Goal: Information Seeking & Learning: Understand process/instructions

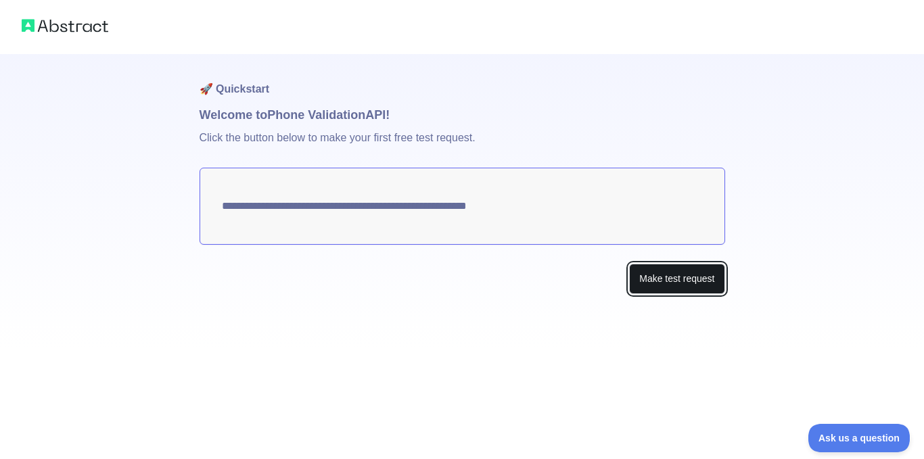
click at [675, 283] on button "Make test request" at bounding box center [676, 279] width 95 height 30
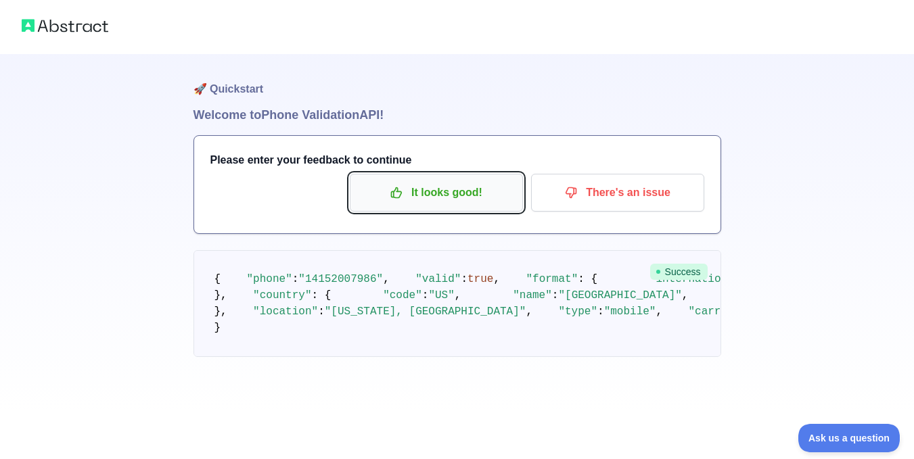
click at [460, 197] on p "It looks good!" at bounding box center [436, 192] width 153 height 23
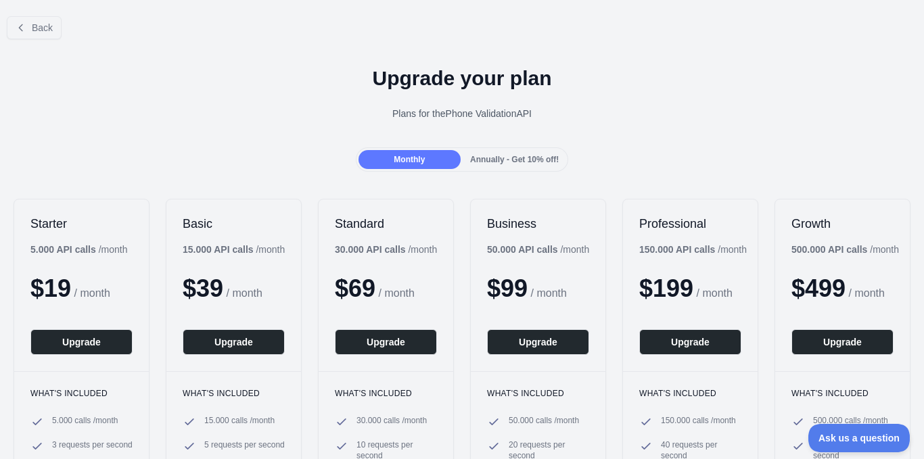
click at [513, 159] on span "Annually - Get 10% off!" at bounding box center [514, 159] width 89 height 9
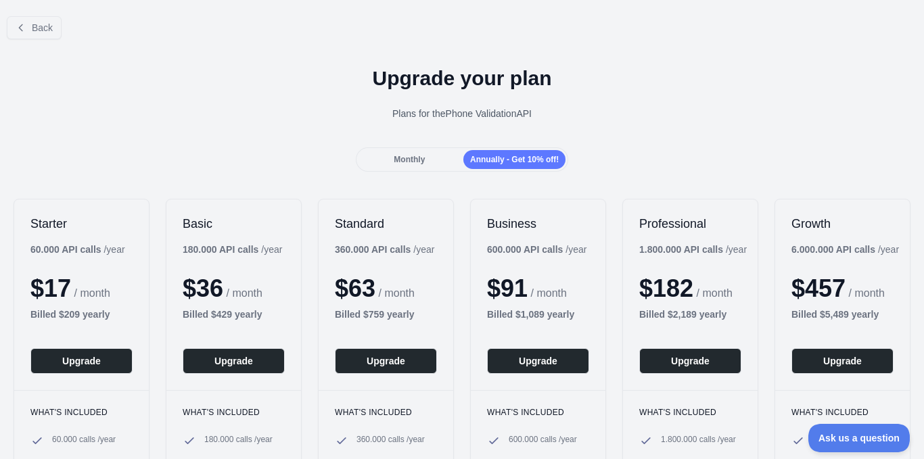
click at [407, 165] on div "Monthly" at bounding box center [410, 159] width 102 height 19
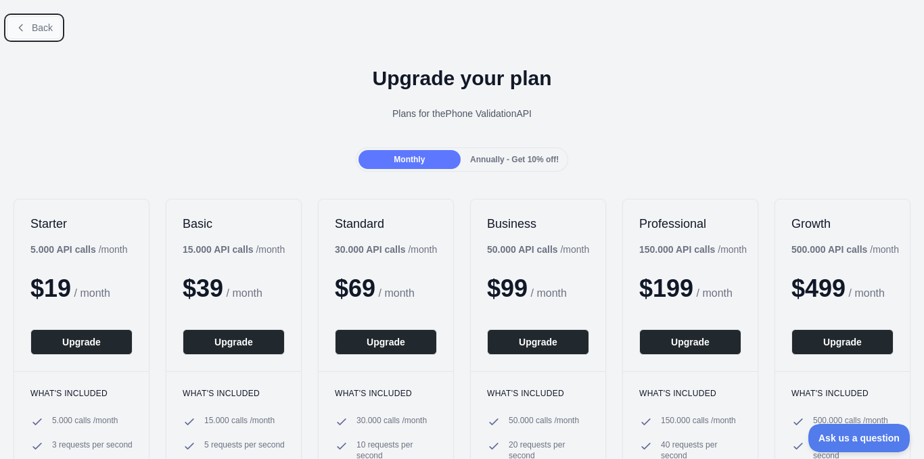
click at [24, 26] on icon at bounding box center [21, 27] width 11 height 11
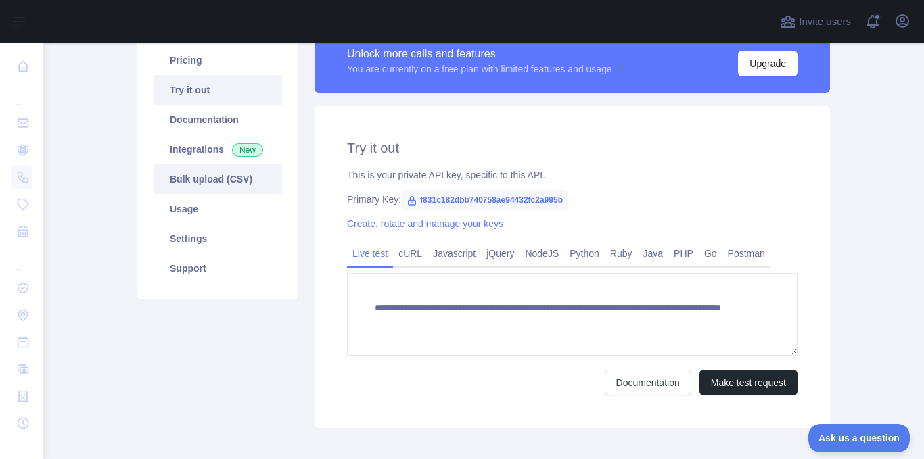
scroll to position [135, 0]
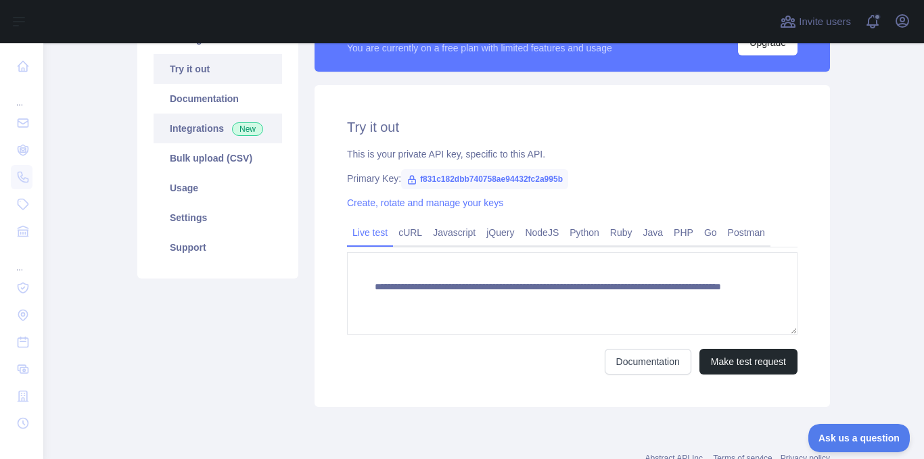
click at [188, 130] on link "Integrations New" at bounding box center [218, 129] width 129 height 30
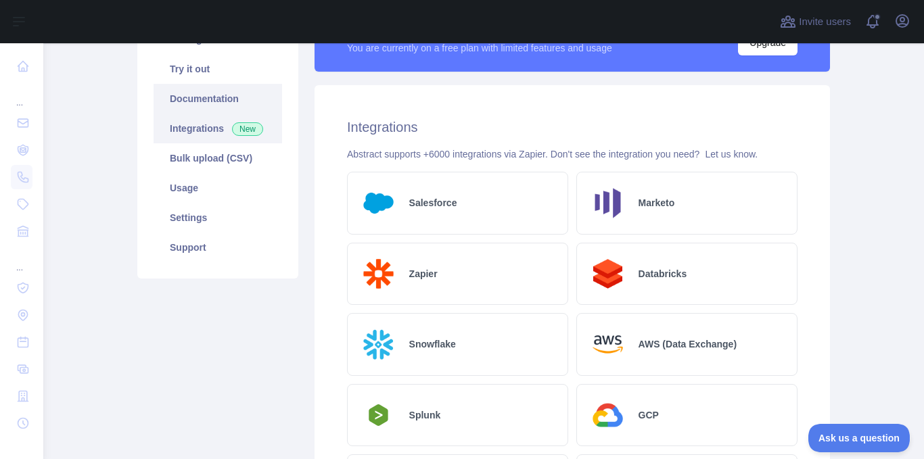
click at [191, 103] on link "Documentation" at bounding box center [218, 99] width 129 height 30
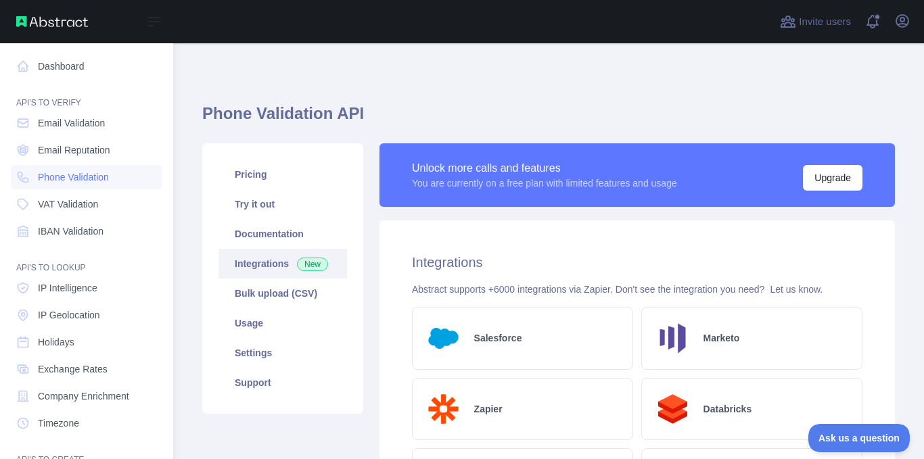
click at [63, 106] on div "API'S TO VERIFY" at bounding box center [87, 94] width 152 height 27
drag, startPoint x: 63, startPoint y: 66, endPoint x: 85, endPoint y: 70, distance: 22.7
click at [63, 66] on link "Dashboard" at bounding box center [87, 66] width 152 height 24
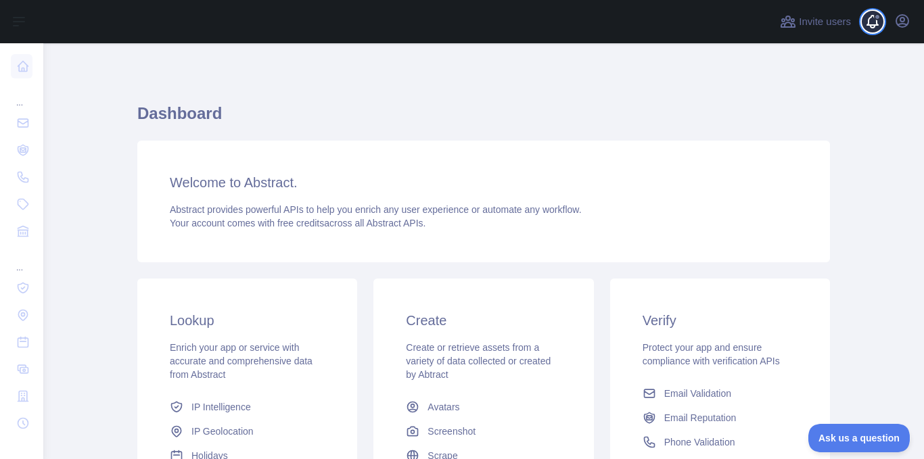
click at [878, 20] on span at bounding box center [877, 17] width 7 height 7
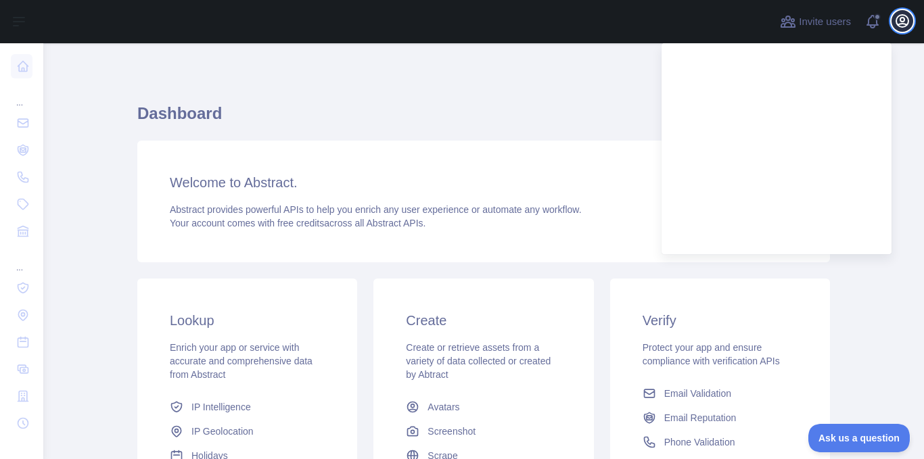
click at [903, 26] on icon "button" at bounding box center [902, 21] width 16 height 16
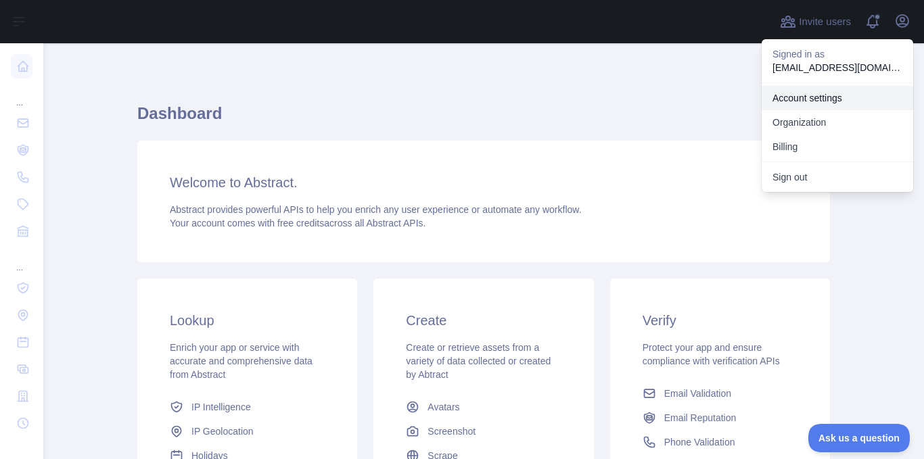
click at [798, 99] on link "Account settings" at bounding box center [838, 98] width 152 height 24
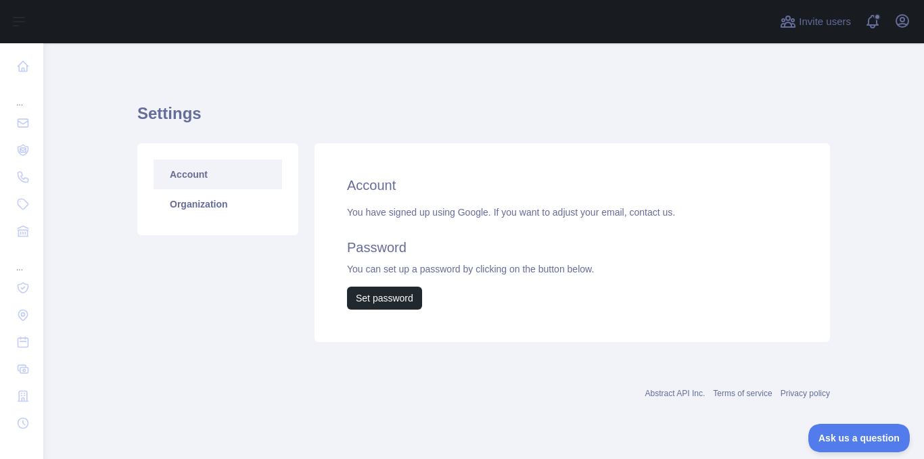
click at [188, 173] on link "Account" at bounding box center [218, 175] width 129 height 30
click at [205, 206] on link "Organization" at bounding box center [218, 204] width 129 height 30
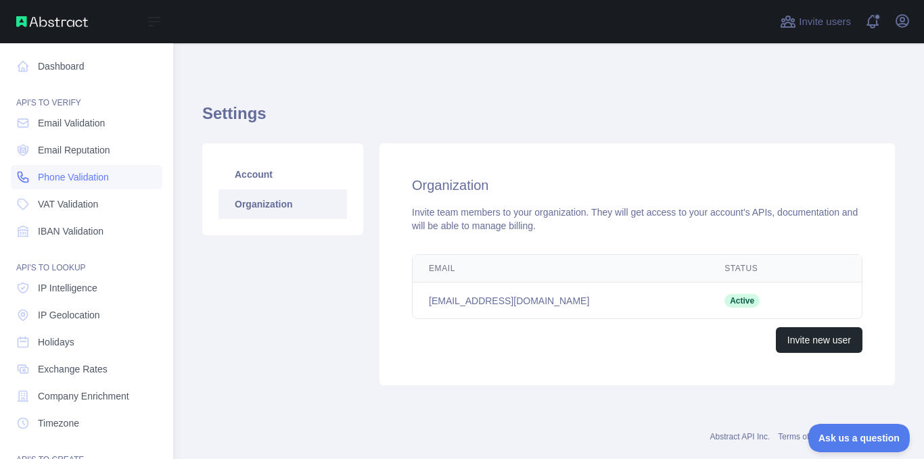
click at [76, 183] on span "Phone Validation" at bounding box center [73, 177] width 71 height 14
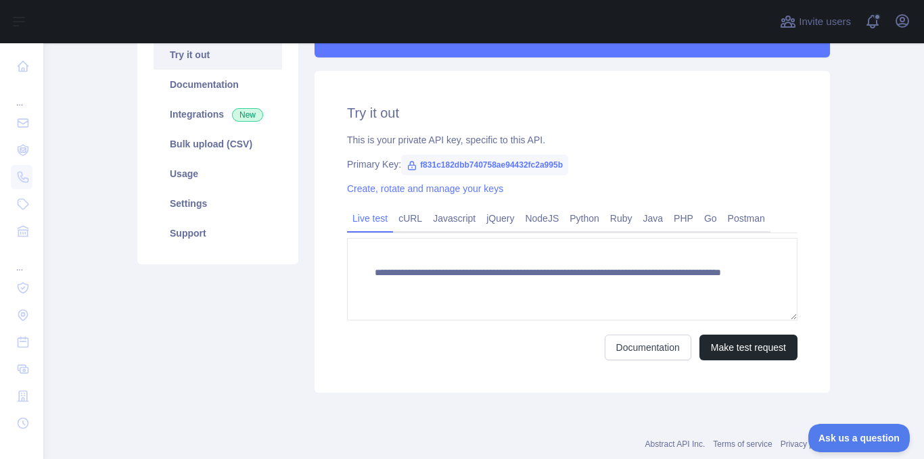
scroll to position [183, 0]
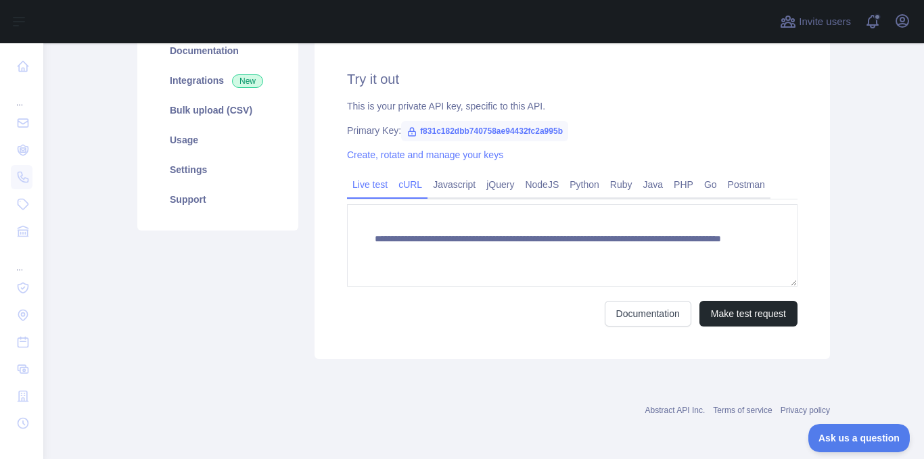
click at [403, 185] on link "cURL" at bounding box center [410, 185] width 35 height 22
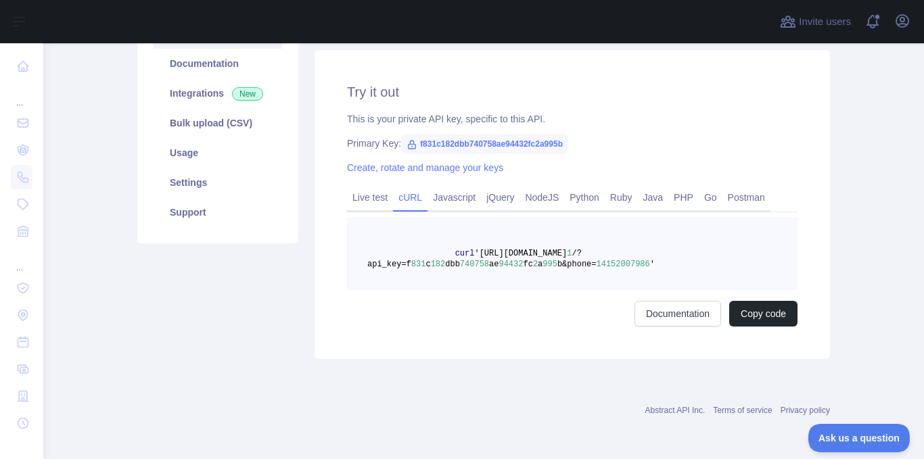
scroll to position [170, 0]
click at [440, 202] on link "Javascript" at bounding box center [454, 198] width 53 height 22
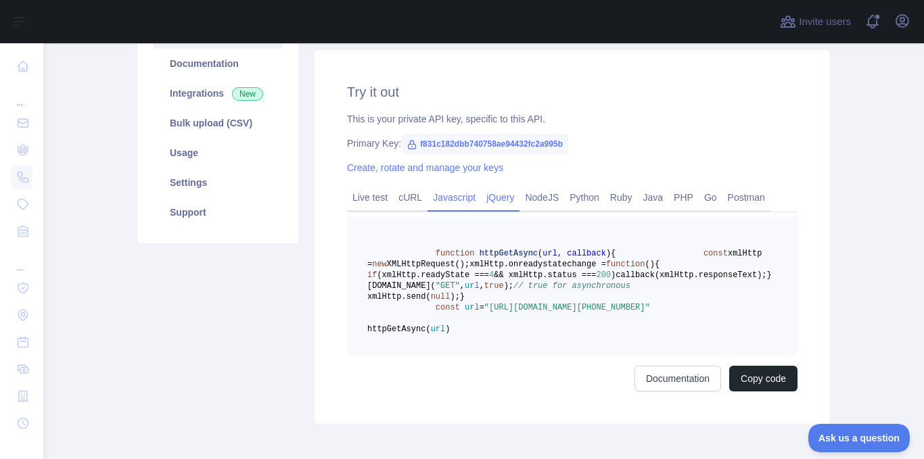
click at [481, 200] on div "jQuery" at bounding box center [500, 201] width 39 height 21
click at [537, 193] on link "NodeJS" at bounding box center [542, 198] width 45 height 22
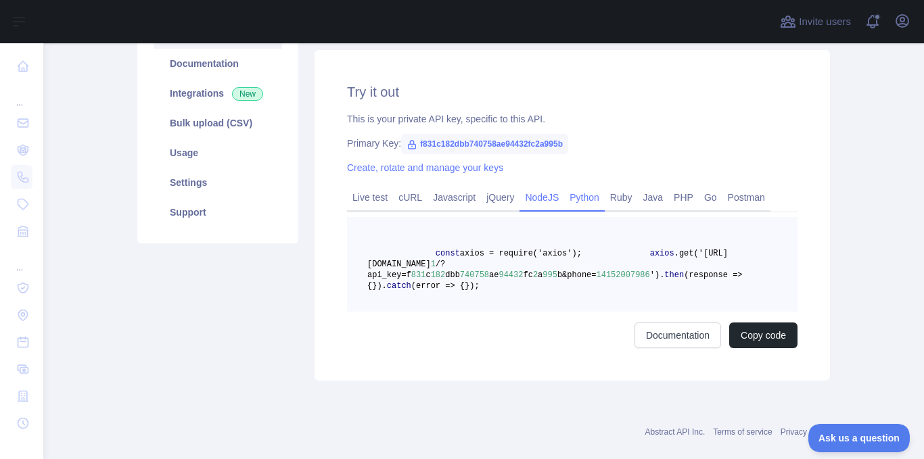
click at [588, 195] on link "Python" at bounding box center [584, 198] width 41 height 22
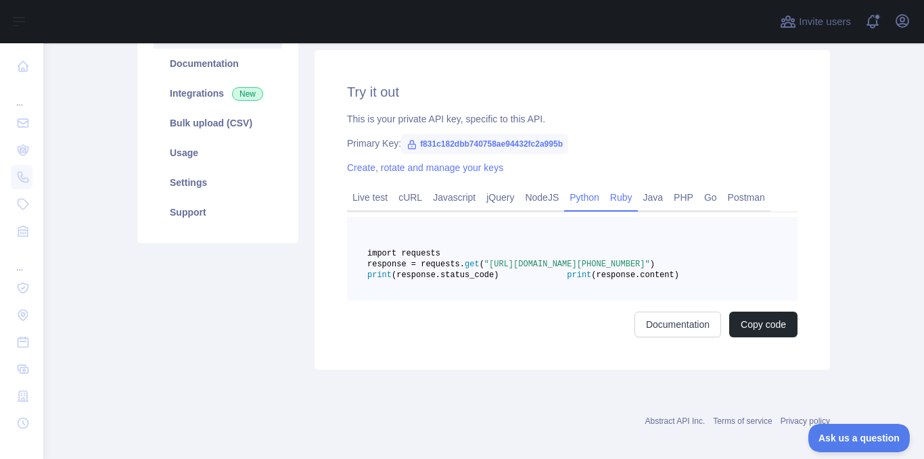
click at [608, 191] on link "Ruby" at bounding box center [621, 198] width 33 height 22
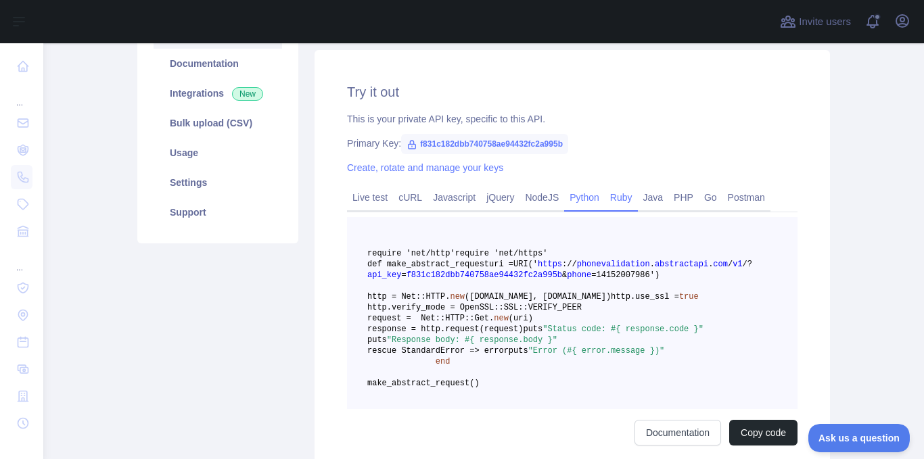
click at [575, 200] on link "Python" at bounding box center [584, 198] width 41 height 22
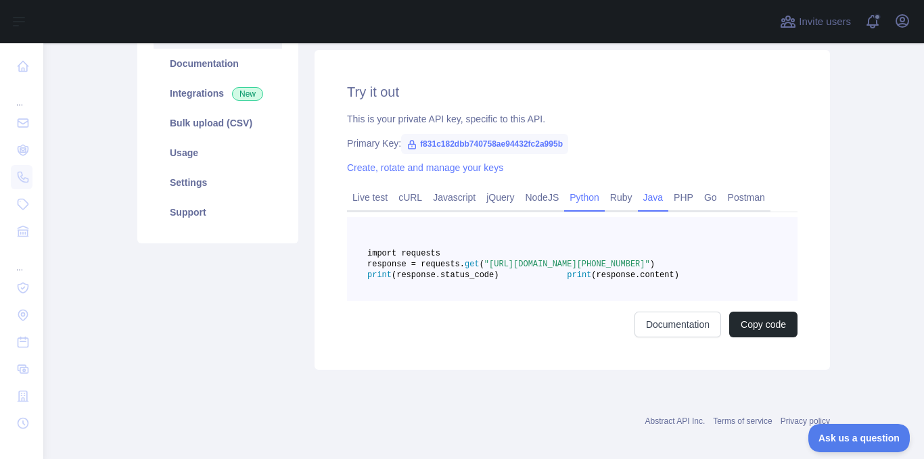
click at [648, 198] on link "Java" at bounding box center [653, 198] width 31 height 22
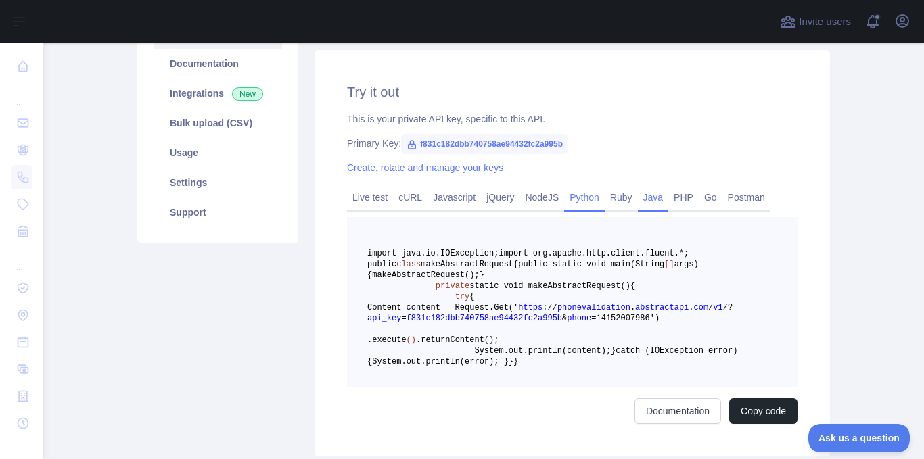
click at [585, 199] on link "Python" at bounding box center [584, 198] width 41 height 22
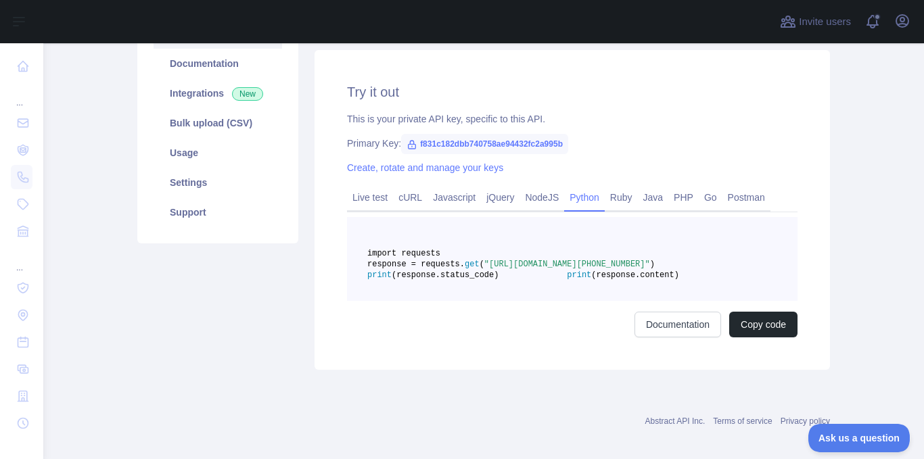
drag, startPoint x: 537, startPoint y: 273, endPoint x: 622, endPoint y: 286, distance: 86.9
click at [622, 269] on span ""[URL][DOMAIN_NAME][PHONE_NUMBER]"" at bounding box center [567, 264] width 166 height 9
copy span "[URL][DOMAIN_NAME][PHONE_NUMBER]"
click at [651, 239] on pre "import requests response = requests. get ( "[URL][DOMAIN_NAME][PHONE_NUMBER]" )…" at bounding box center [572, 259] width 451 height 84
